Goal: Find contact information: Find contact information

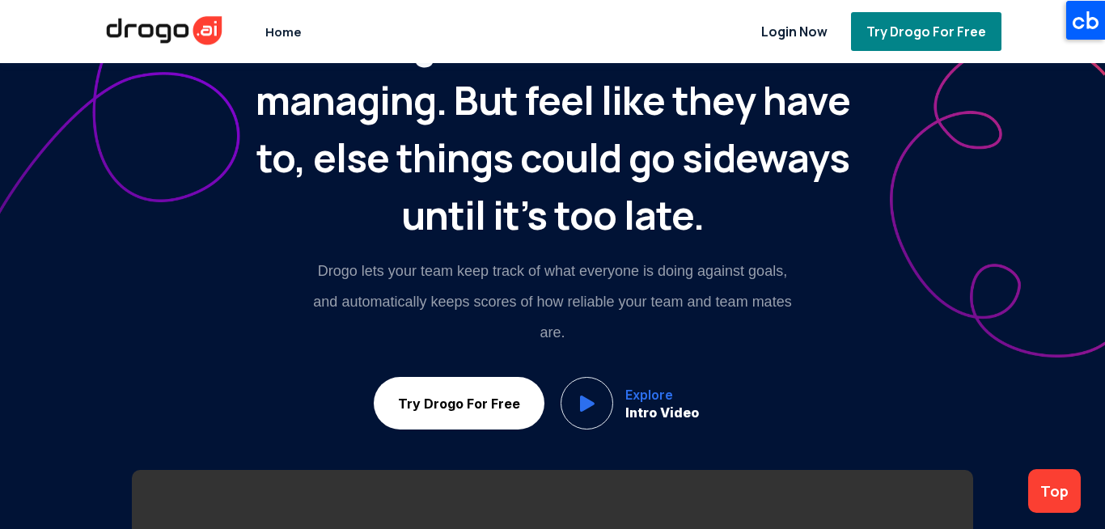
scroll to position [291, 0]
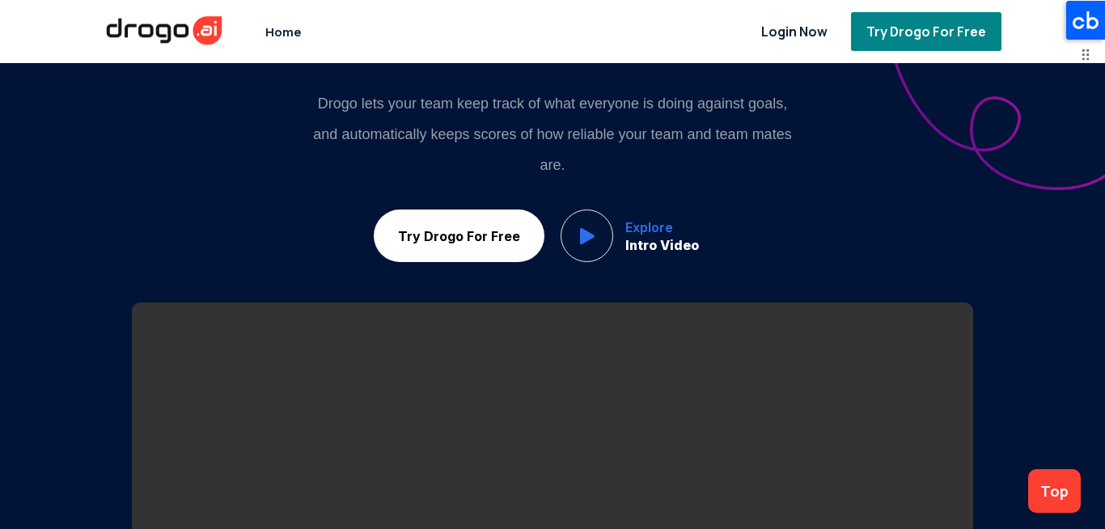
click at [1078, 9] on icon at bounding box center [1085, 20] width 39 height 39
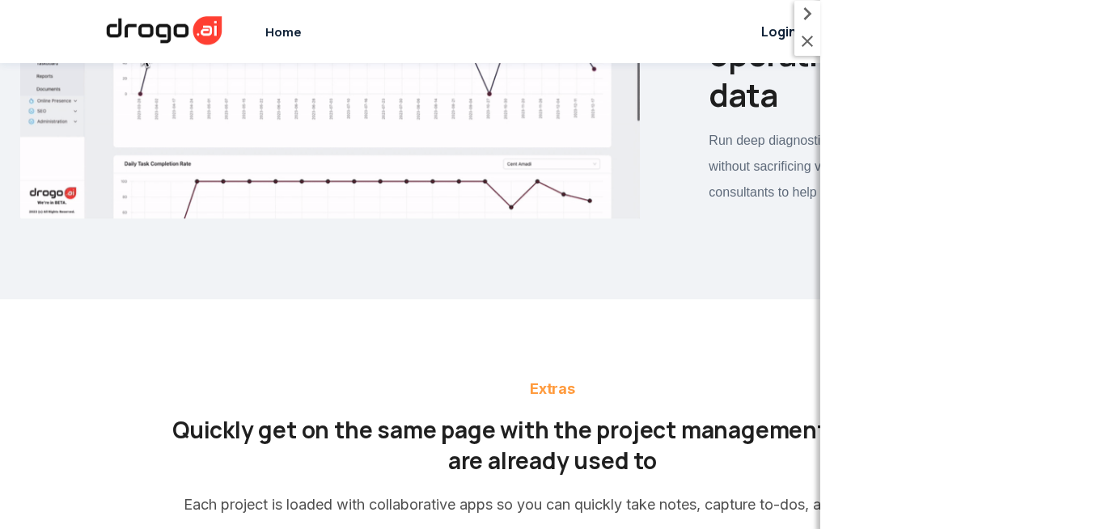
scroll to position [9319, 0]
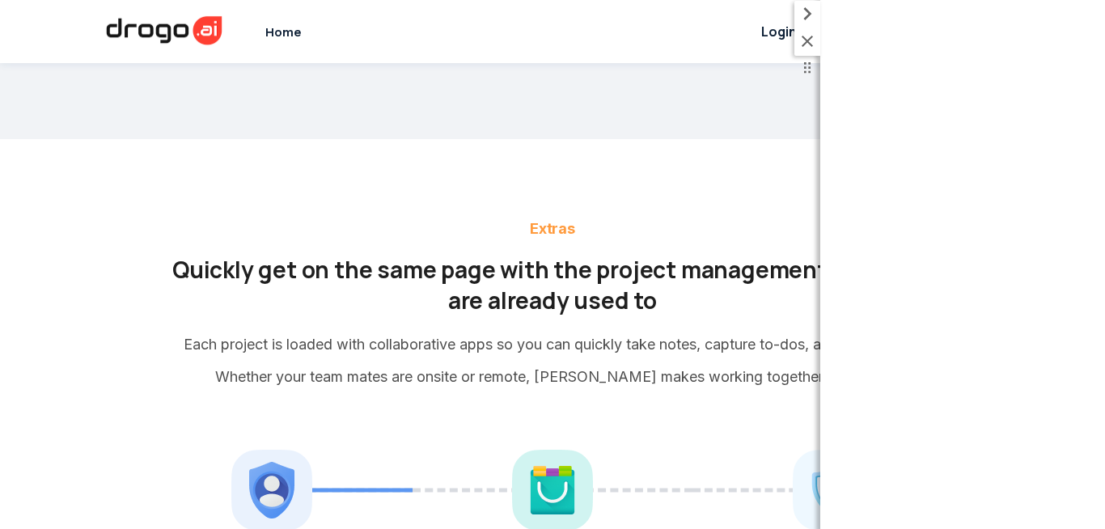
click at [807, 10] on icon at bounding box center [807, 13] width 8 height 13
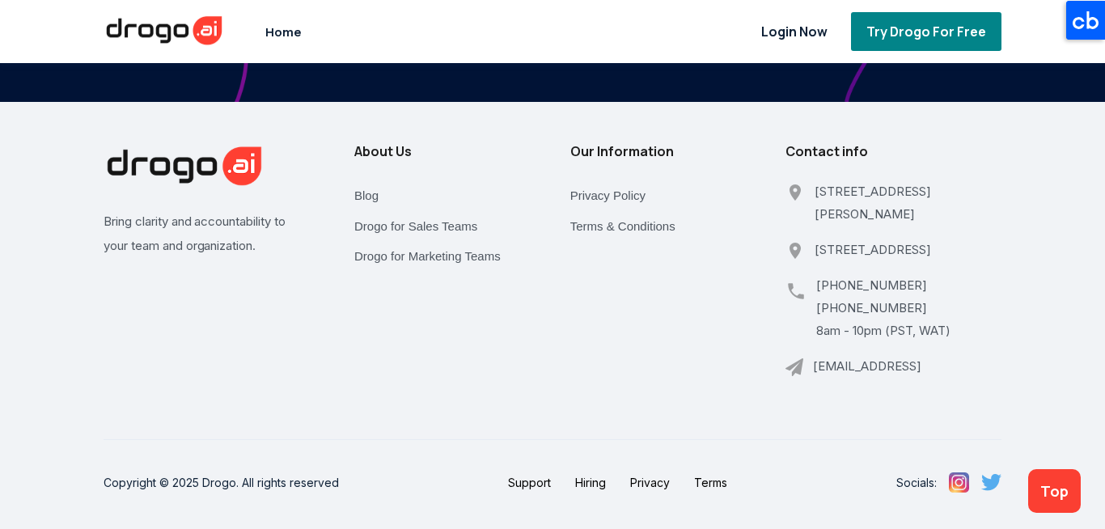
scroll to position [14075, 0]
click at [596, 231] on link "Terms & Conditions" at bounding box center [622, 226] width 105 height 31
click at [602, 234] on link "Terms & Conditions" at bounding box center [622, 226] width 105 height 31
click at [596, 204] on link "Privacy Policy" at bounding box center [607, 195] width 75 height 31
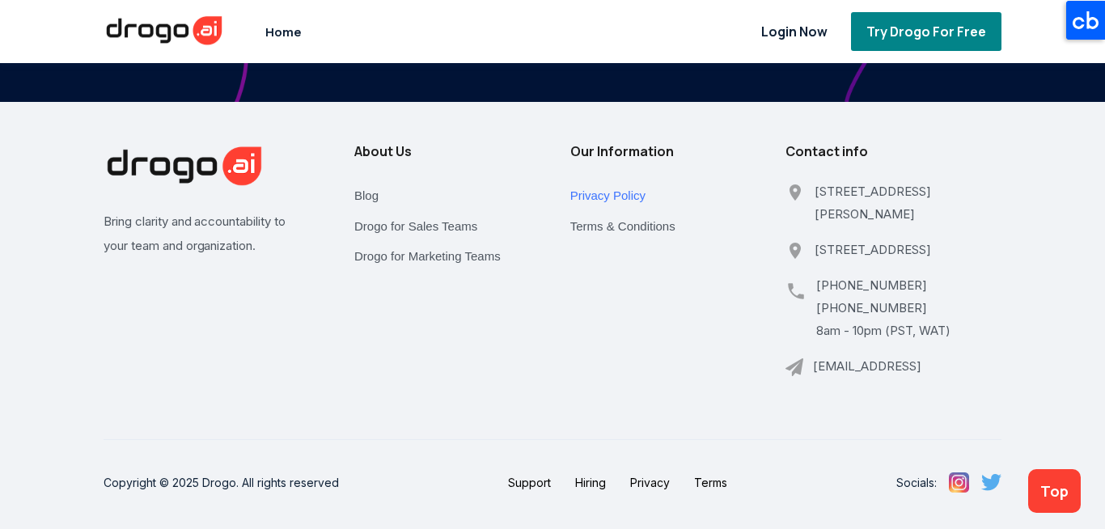
click at [596, 204] on link "Privacy Policy" at bounding box center [607, 195] width 75 height 31
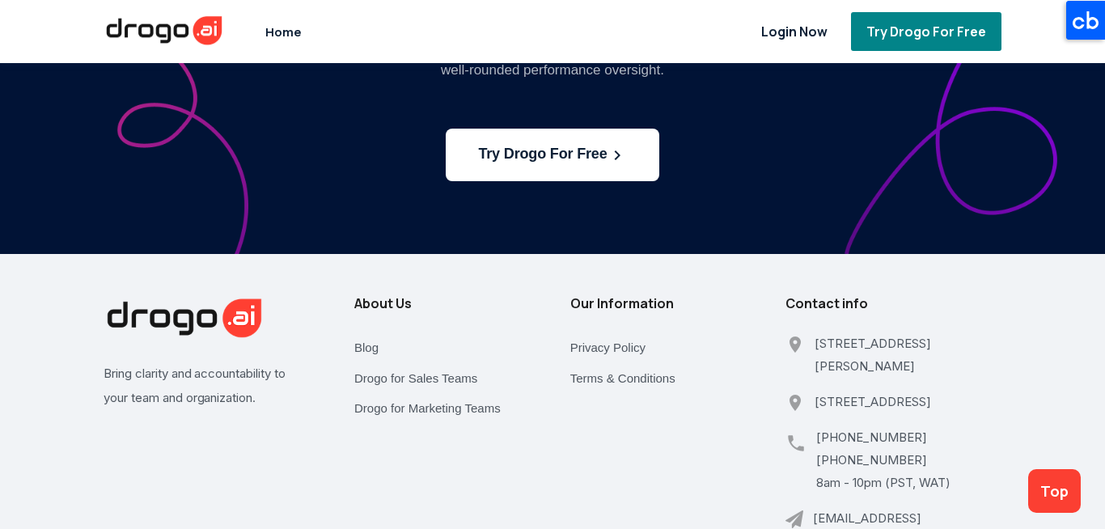
scroll to position [14172, 0]
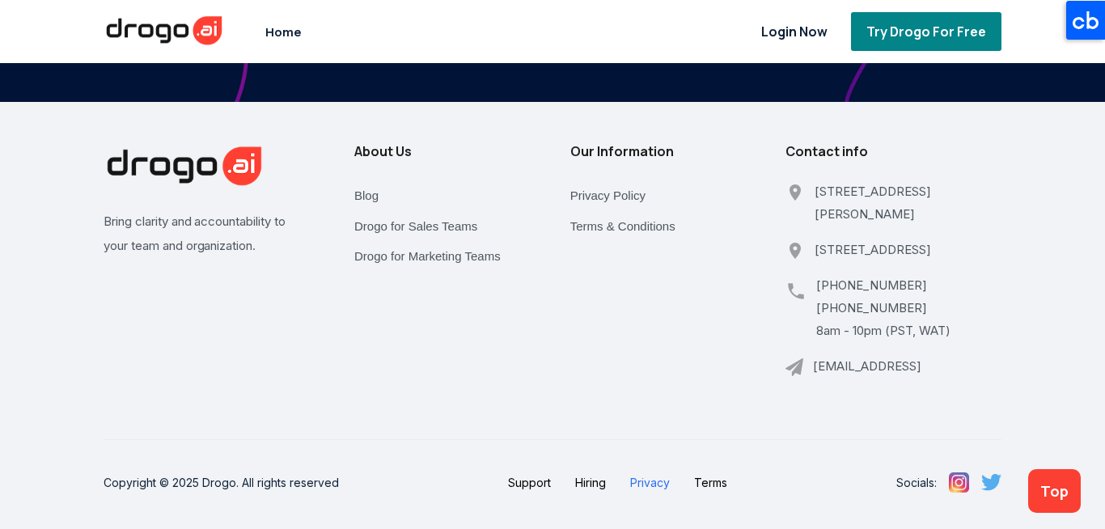
click at [651, 480] on link "Privacy" at bounding box center [650, 483] width 40 height 14
click at [375, 168] on div "About Us Blog Drogo for Sales Teams Drogo for Marketing Teams" at bounding box center [462, 266] width 216 height 248
click at [374, 158] on h4 "About Us" at bounding box center [462, 151] width 216 height 18
click at [357, 210] on link "Blog" at bounding box center [366, 195] width 24 height 31
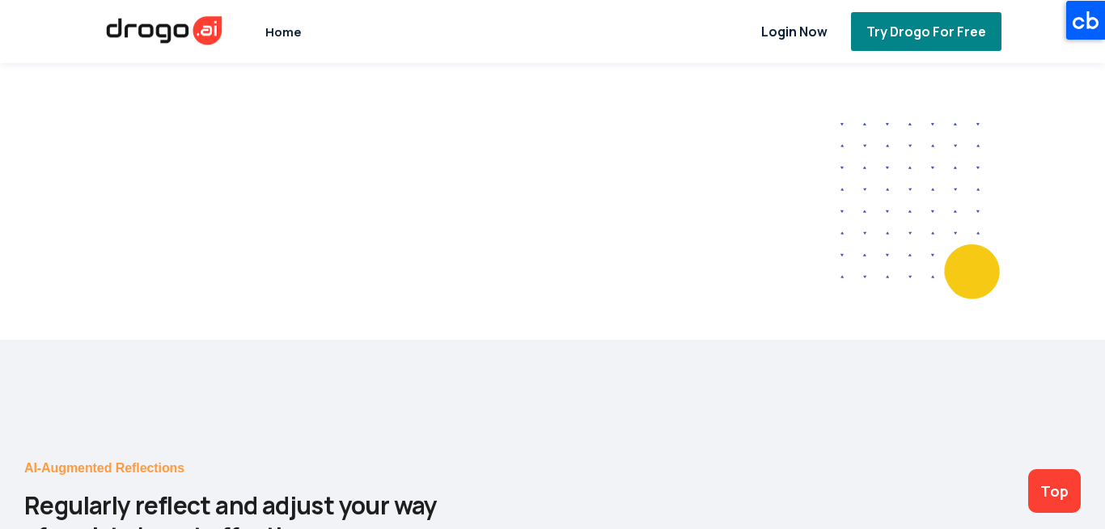
scroll to position [14172, 0]
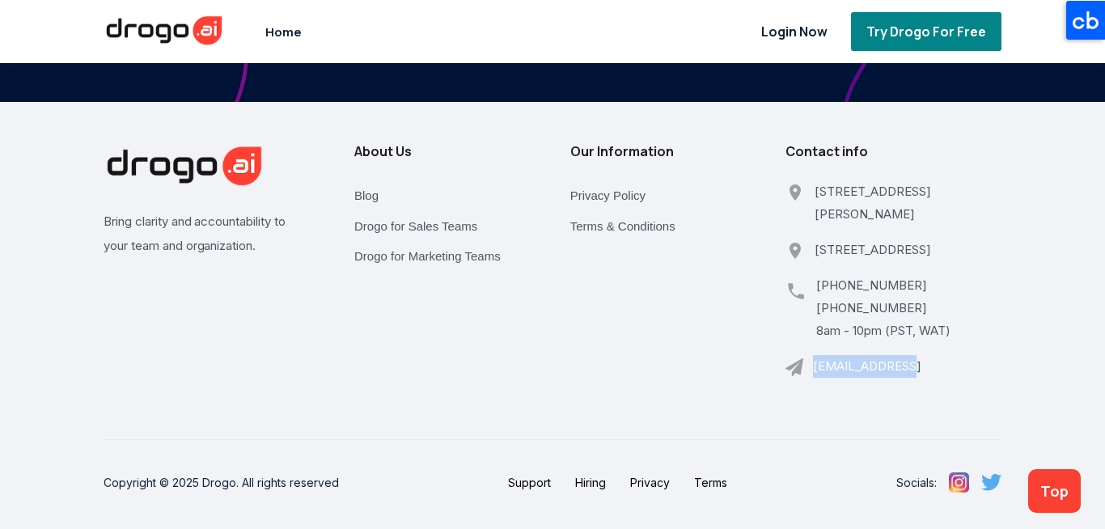
drag, startPoint x: 900, startPoint y: 366, endPoint x: 807, endPoint y: 373, distance: 93.3
click at [807, 373] on div "[EMAIL_ADDRESS]" at bounding box center [893, 373] width 216 height 36
copy p "[EMAIL_ADDRESS]"
drag, startPoint x: 899, startPoint y: 380, endPoint x: 807, endPoint y: 383, distance: 92.3
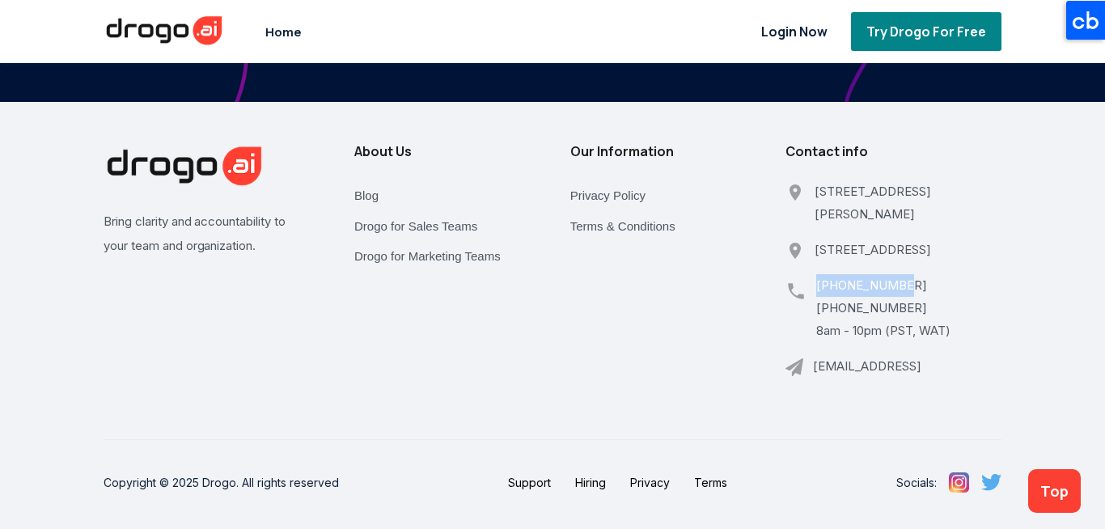
click at [807, 355] on div "[PHONE_NUMBER] [PHONE_NUMBER] 8am - 10pm (PST, WAT)" at bounding box center [893, 314] width 216 height 81
copy p "[PHONE_NUMBER]"
click at [560, 327] on div "About Us Blog Drogo for Sales Teams Drogo for Marketing Teams" at bounding box center [462, 266] width 216 height 248
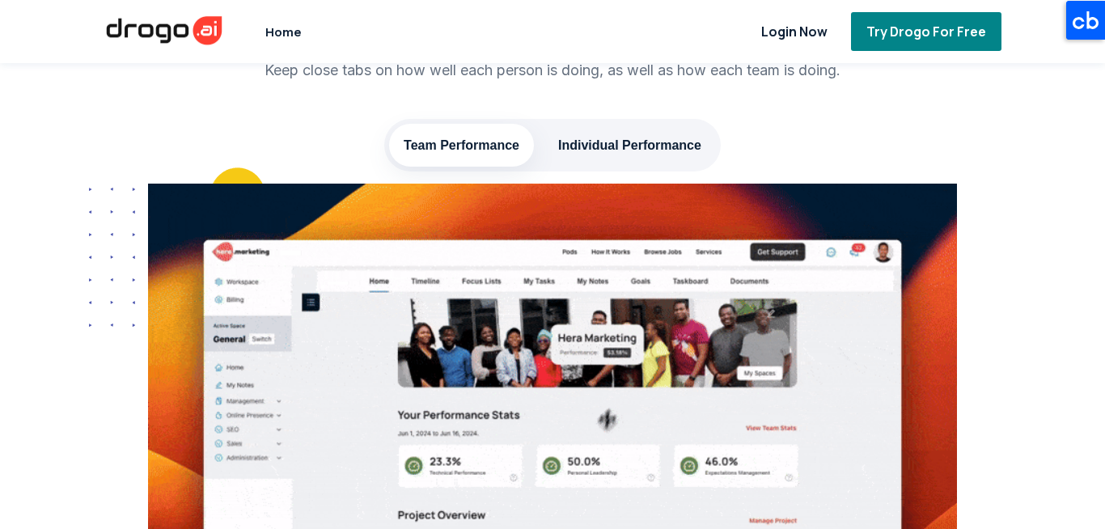
scroll to position [5865, 0]
